Goal: Navigation & Orientation: Find specific page/section

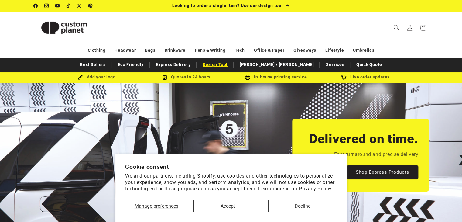
scroll to position [0, 462]
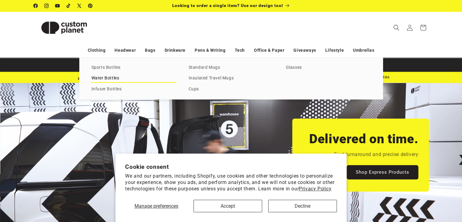
click at [103, 80] on link "Water Bottles" at bounding box center [133, 78] width 85 height 8
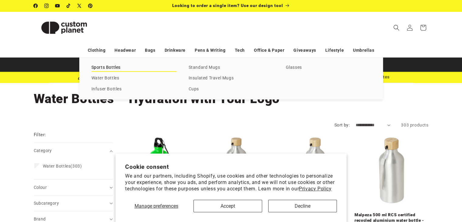
click at [112, 68] on link "Sports Bottles" at bounding box center [133, 67] width 85 height 8
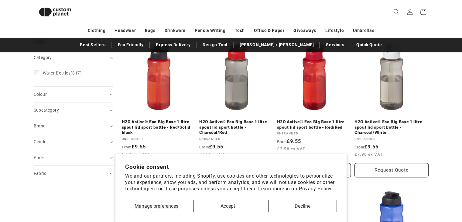
scroll to position [83, 0]
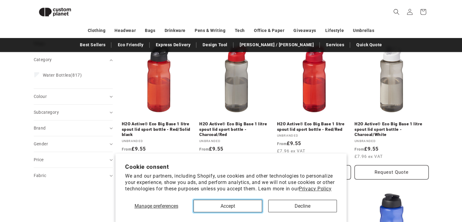
click at [241, 208] on button "Accept" at bounding box center [228, 206] width 69 height 12
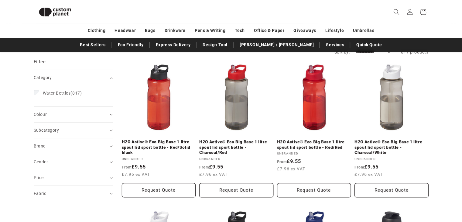
scroll to position [0, 0]
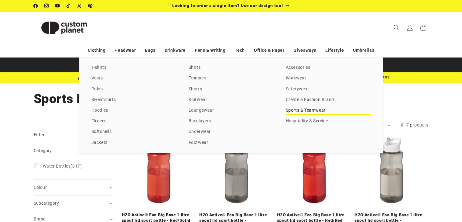
click at [305, 111] on link "Sports & Teamwear" at bounding box center [328, 110] width 85 height 8
